Goal: Task Accomplishment & Management: Manage account settings

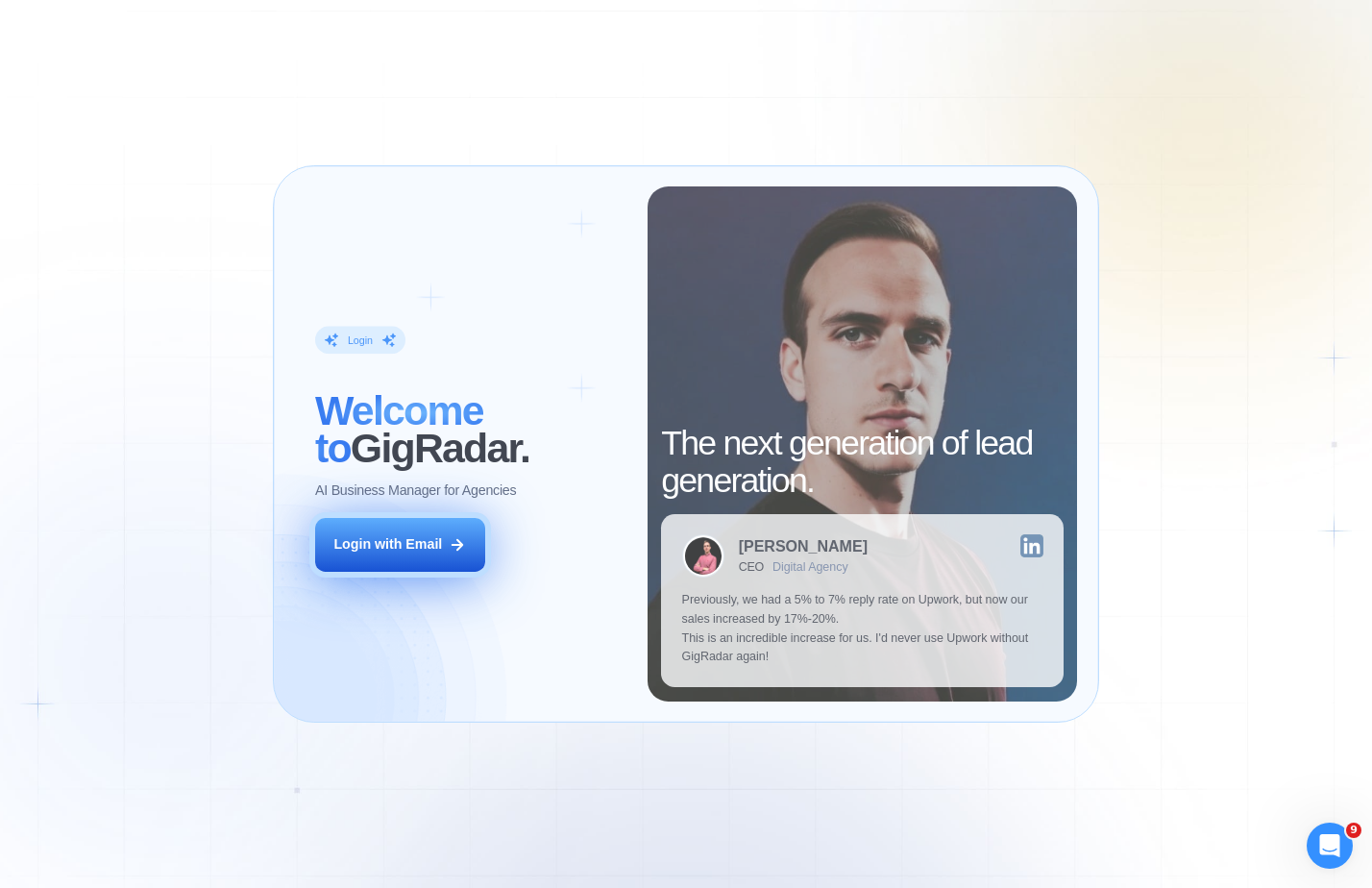
click at [396, 546] on div "Login with Email" at bounding box center [388, 545] width 109 height 19
